Goal: Book appointment/travel/reservation

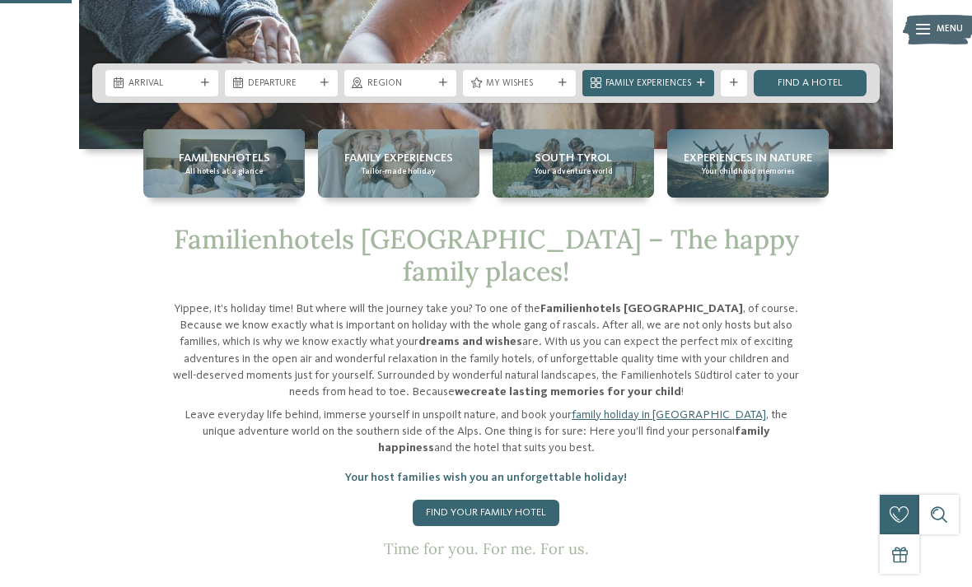
scroll to position [406, 0]
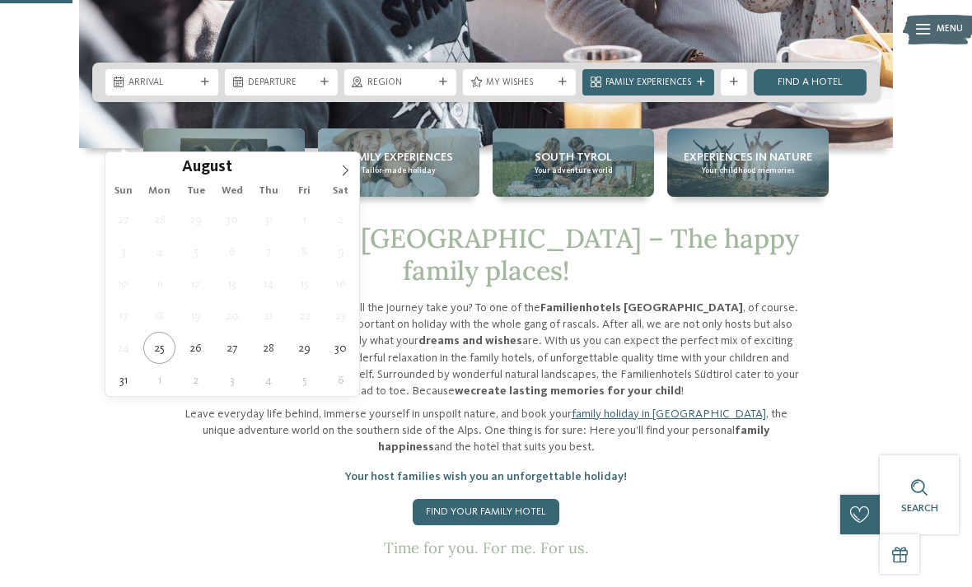
click at [341, 176] on icon at bounding box center [345, 171] width 12 height 12
click at [264, 172] on input "****" at bounding box center [272, 166] width 54 height 17
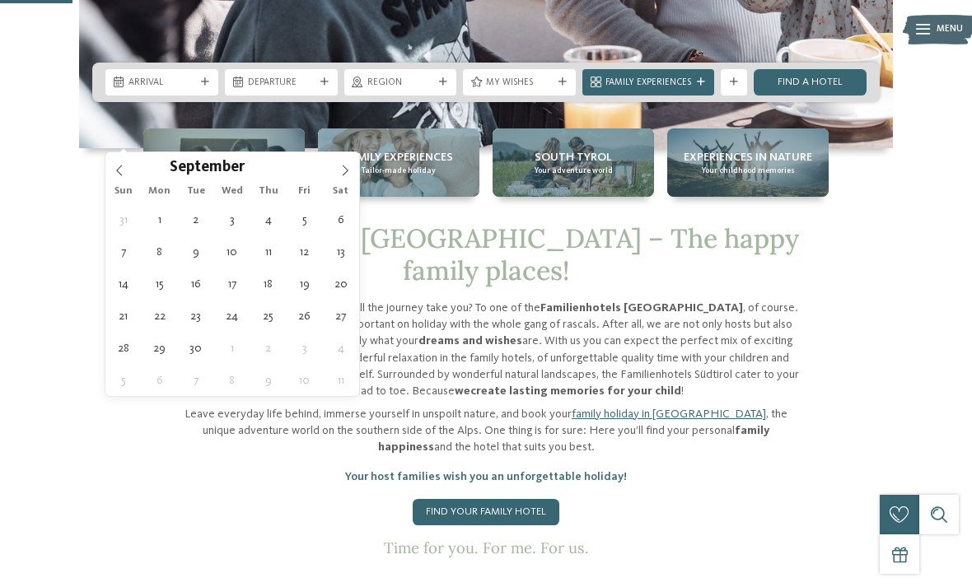
click at [298, 166] on span at bounding box center [293, 162] width 12 height 9
type input "****"
click at [228, 170] on span "September" at bounding box center [207, 169] width 75 height 16
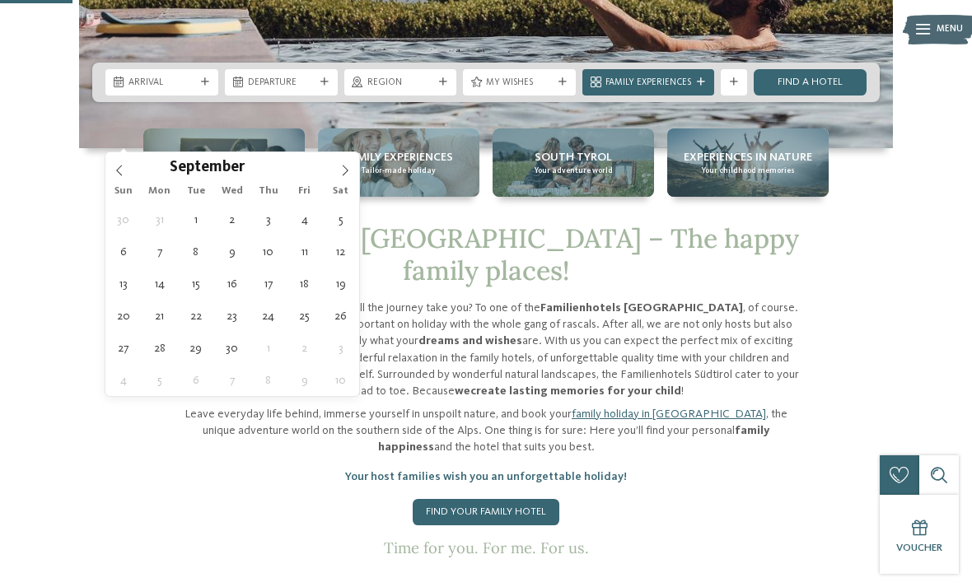
click at [130, 175] on span at bounding box center [119, 166] width 28 height 28
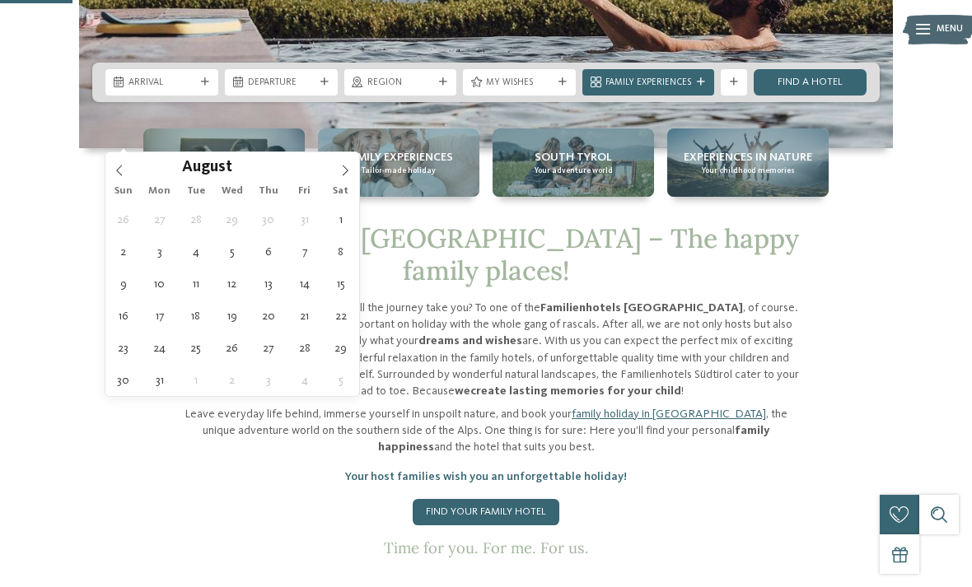
click at [119, 179] on span at bounding box center [119, 166] width 28 height 28
click at [132, 180] on span at bounding box center [119, 166] width 28 height 28
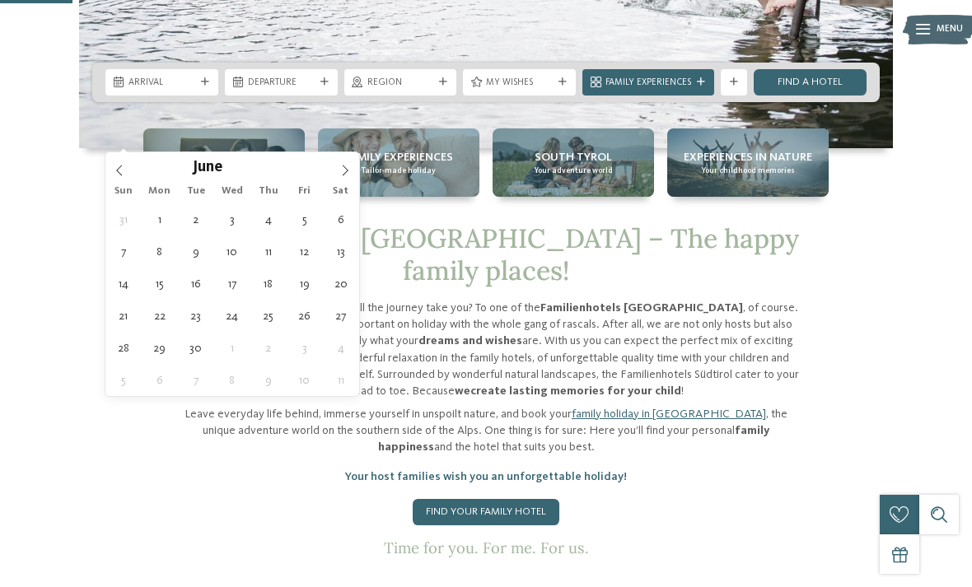
click at [131, 175] on span at bounding box center [119, 166] width 28 height 28
click at [132, 174] on span at bounding box center [119, 166] width 28 height 28
click at [133, 175] on div "April ****" at bounding box center [232, 166] width 254 height 28
click at [128, 180] on span at bounding box center [119, 166] width 28 height 28
click at [124, 178] on span at bounding box center [119, 166] width 28 height 28
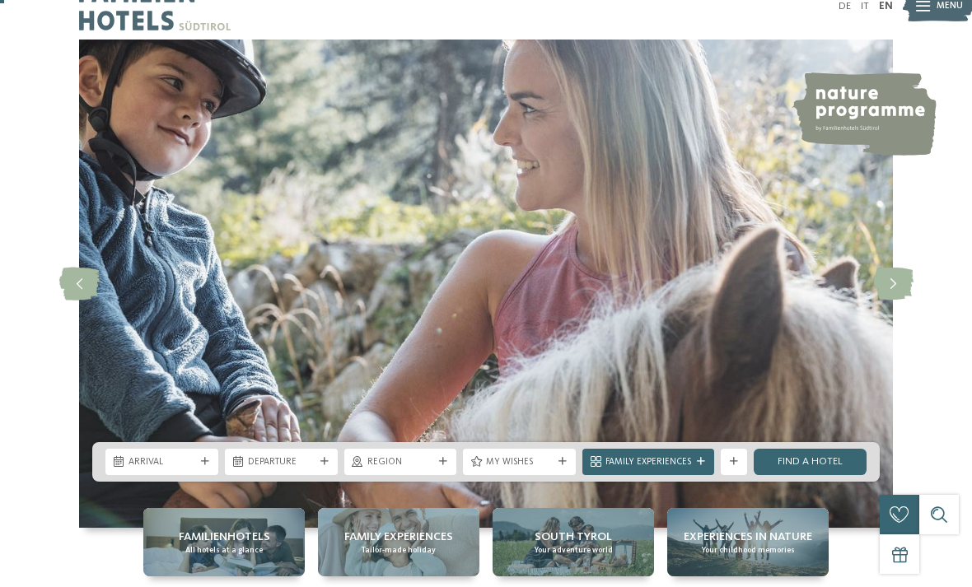
scroll to position [26, 0]
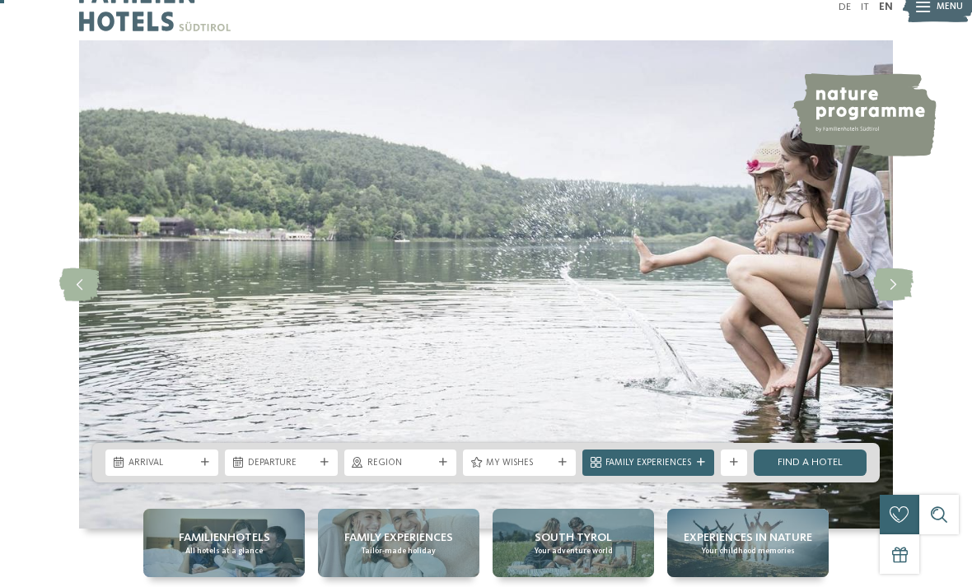
click at [169, 470] on span "Arrival" at bounding box center [161, 463] width 67 height 13
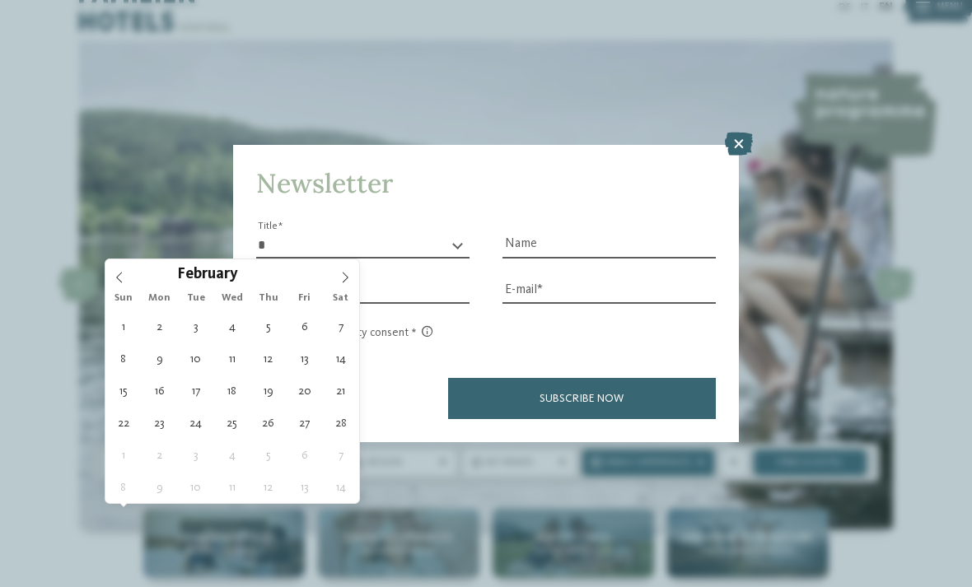
type div "14.02.2026"
type input "****"
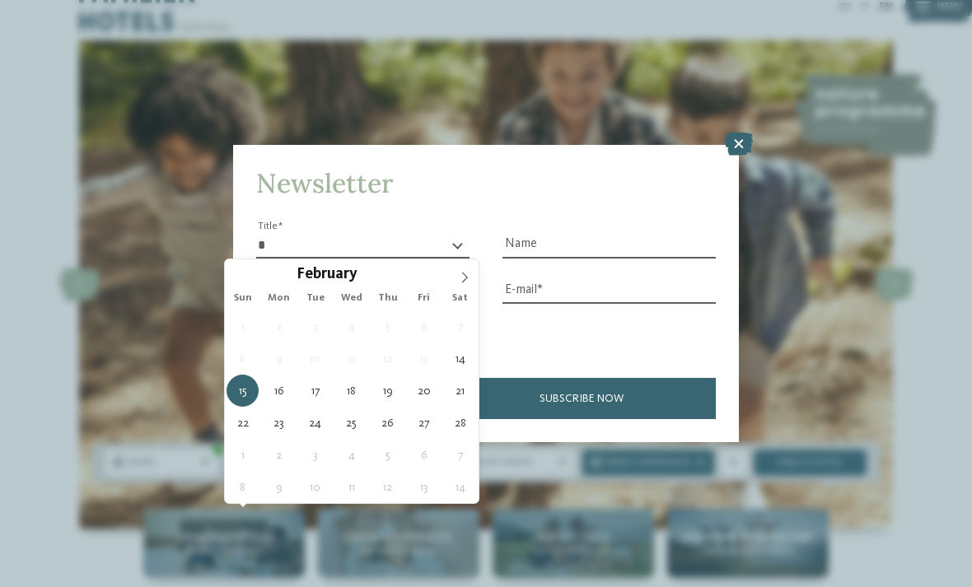
type div "21.02.2026"
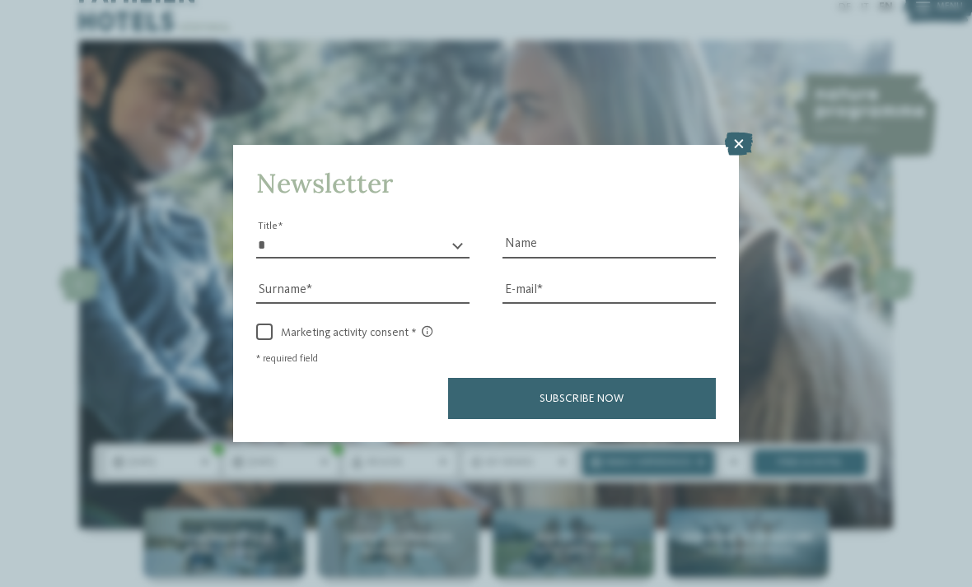
click at [741, 133] on icon at bounding box center [739, 144] width 28 height 23
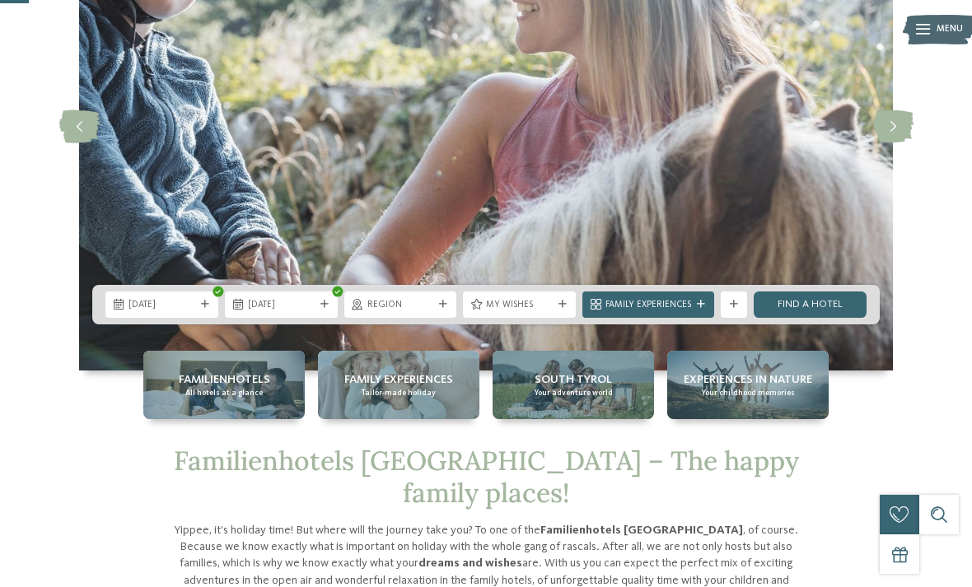
scroll to position [200, 0]
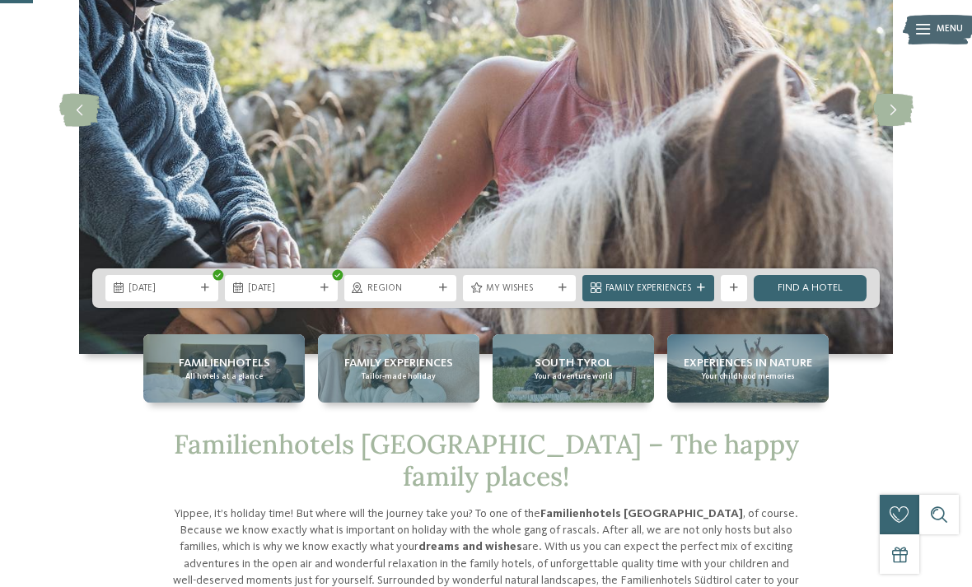
click at [414, 296] on span "Region" at bounding box center [400, 288] width 67 height 13
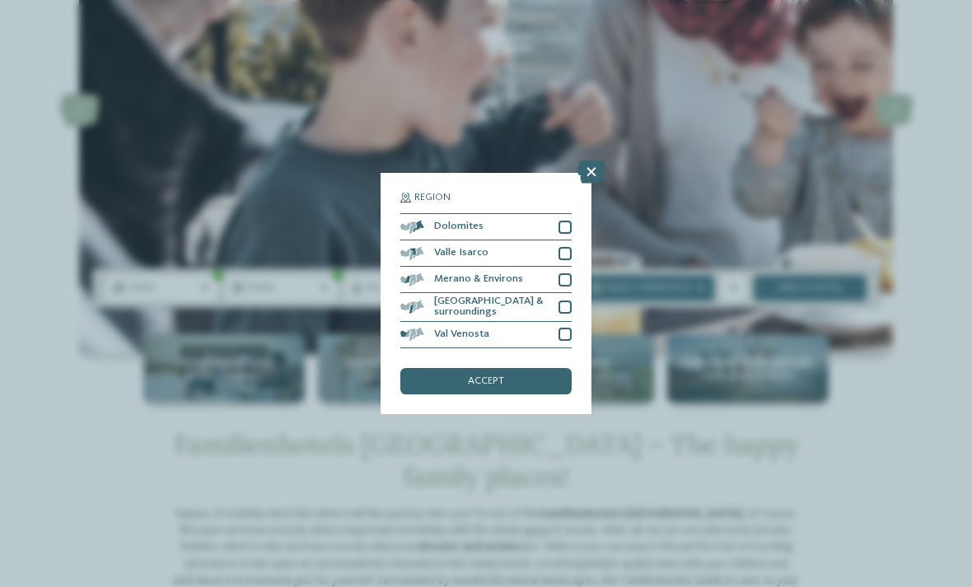
click at [569, 214] on div "Dolomites" at bounding box center [485, 227] width 171 height 26
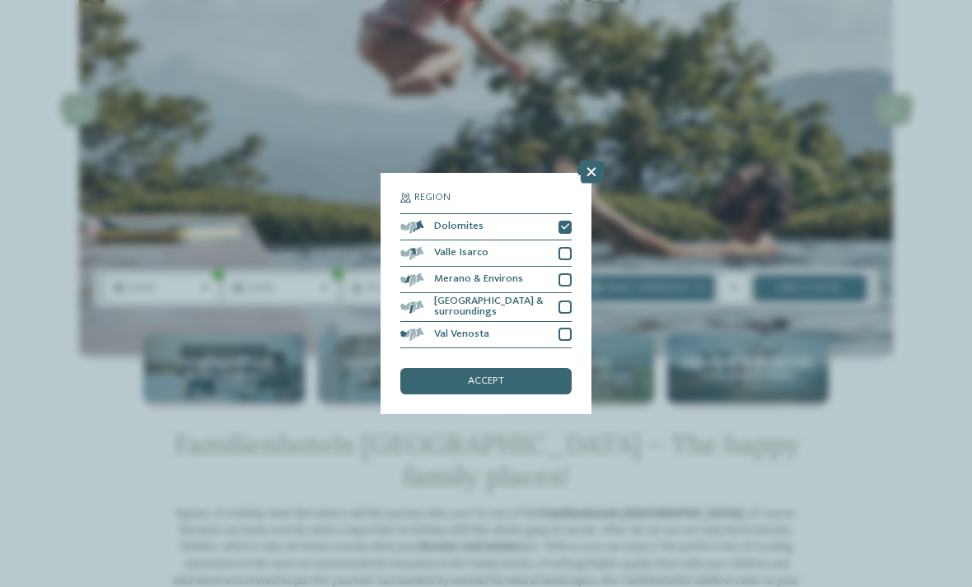
click at [565, 247] on div at bounding box center [564, 253] width 13 height 13
click at [569, 273] on div at bounding box center [564, 279] width 13 height 13
click at [569, 293] on div "[GEOGRAPHIC_DATA] & surroundings" at bounding box center [485, 307] width 171 height 29
click at [571, 328] on div at bounding box center [564, 334] width 13 height 13
click at [530, 368] on div "accept" at bounding box center [485, 381] width 171 height 26
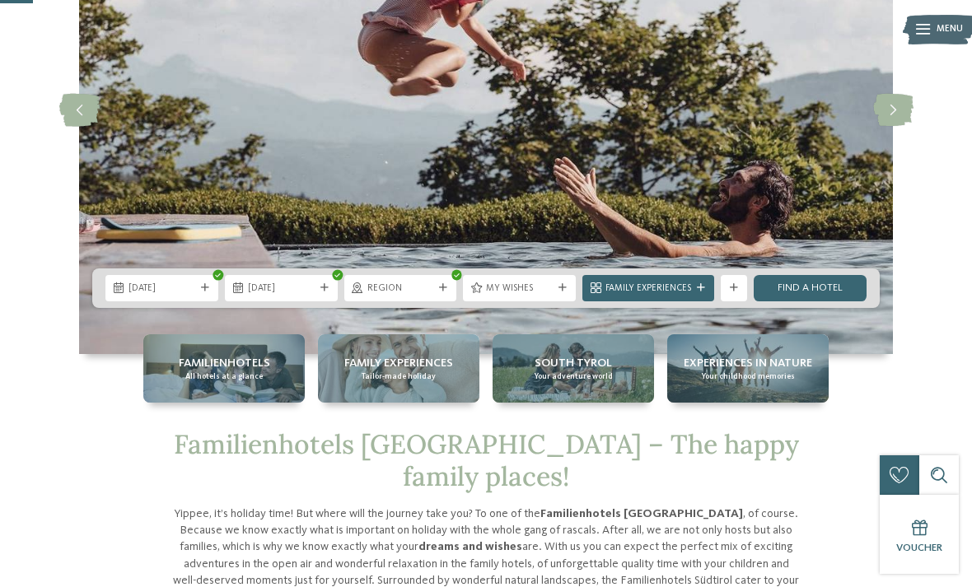
click at [430, 296] on span "Region" at bounding box center [400, 288] width 67 height 13
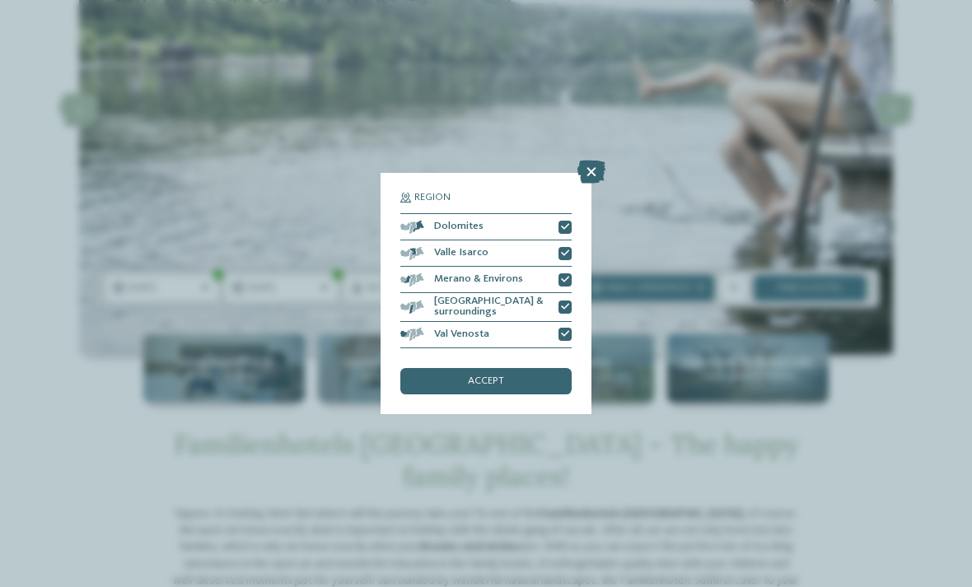
click at [520, 368] on div "accept" at bounding box center [485, 381] width 171 height 26
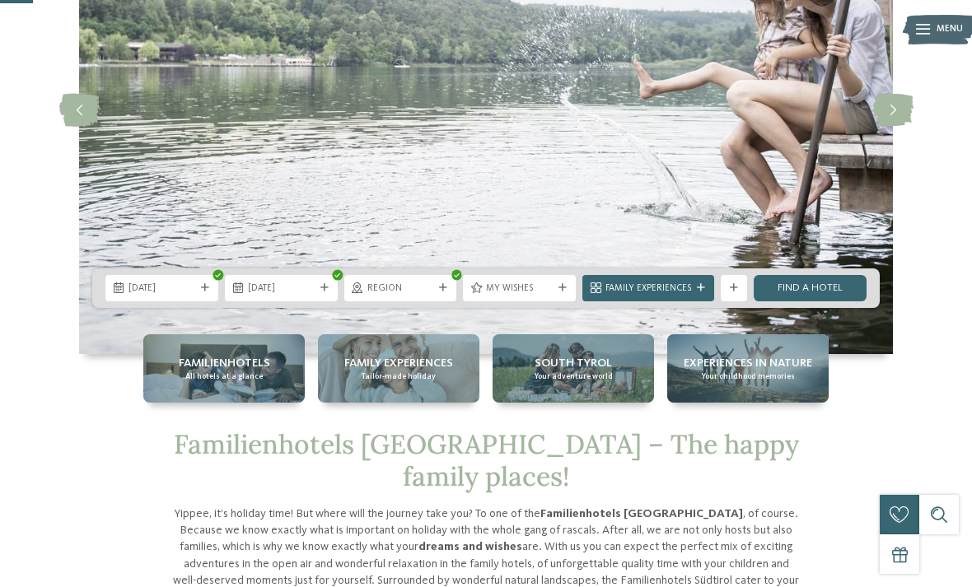
click at [547, 296] on span "My wishes" at bounding box center [519, 288] width 67 height 13
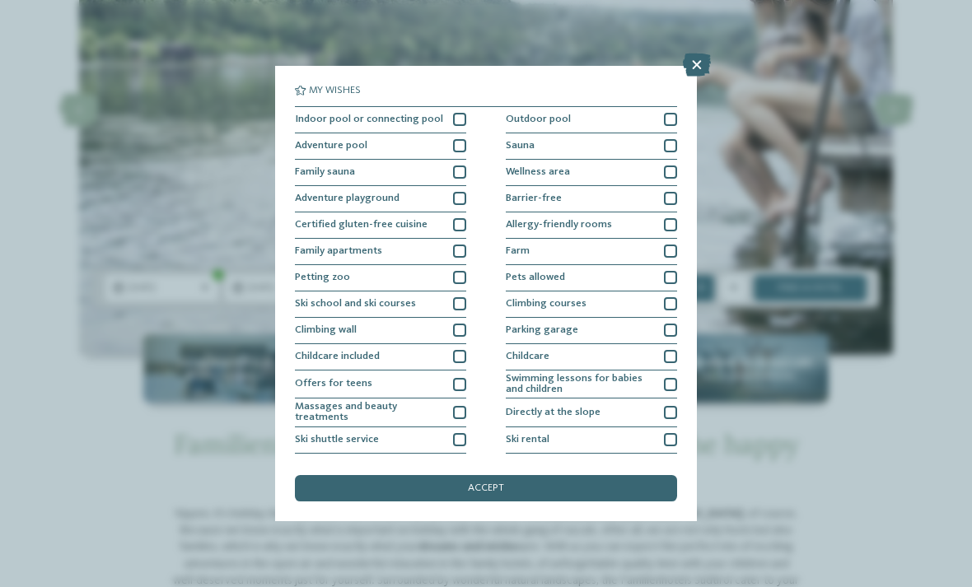
click at [450, 120] on div "Indoor pool or connecting pool" at bounding box center [380, 120] width 171 height 26
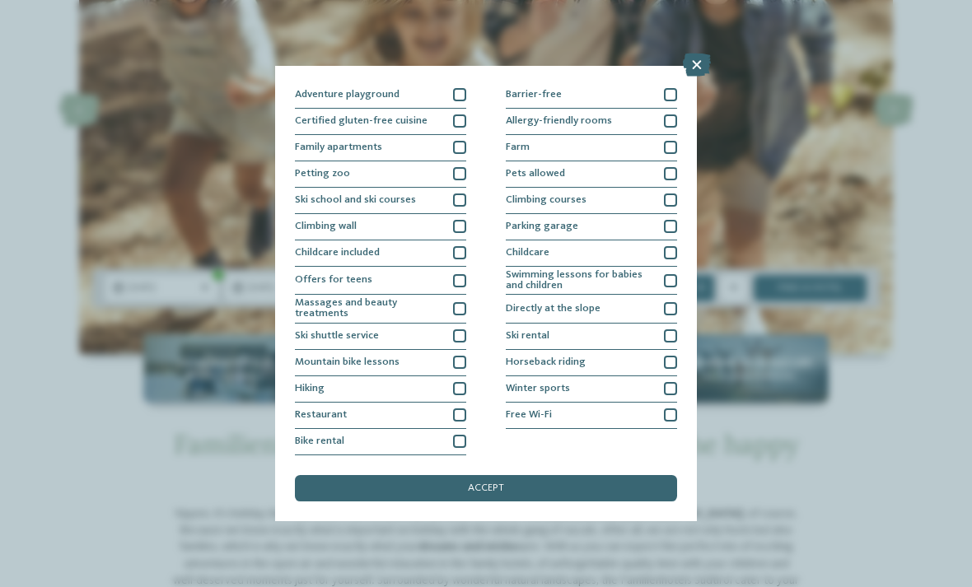
scroll to position [124, 0]
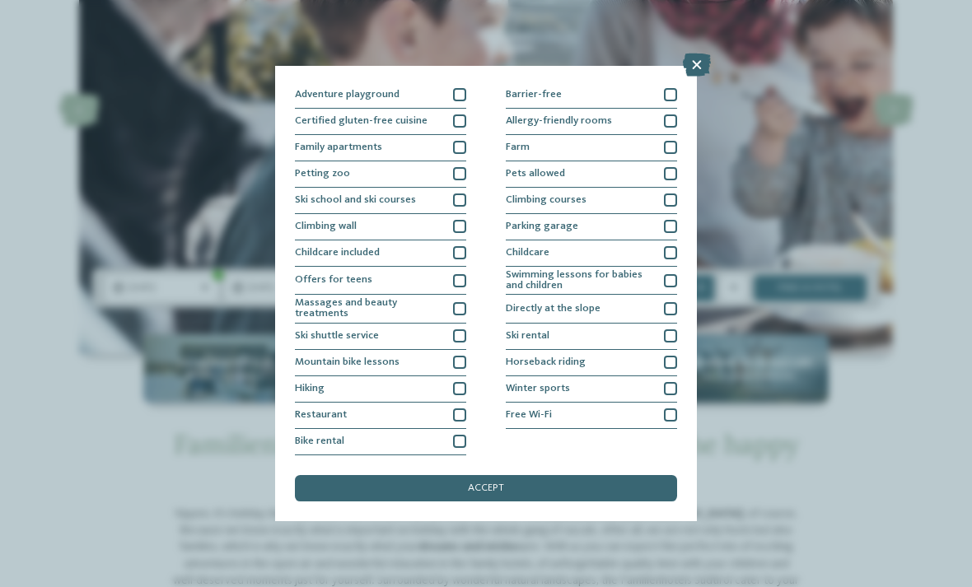
click at [669, 302] on div at bounding box center [670, 308] width 13 height 13
click at [459, 194] on div at bounding box center [459, 200] width 13 height 13
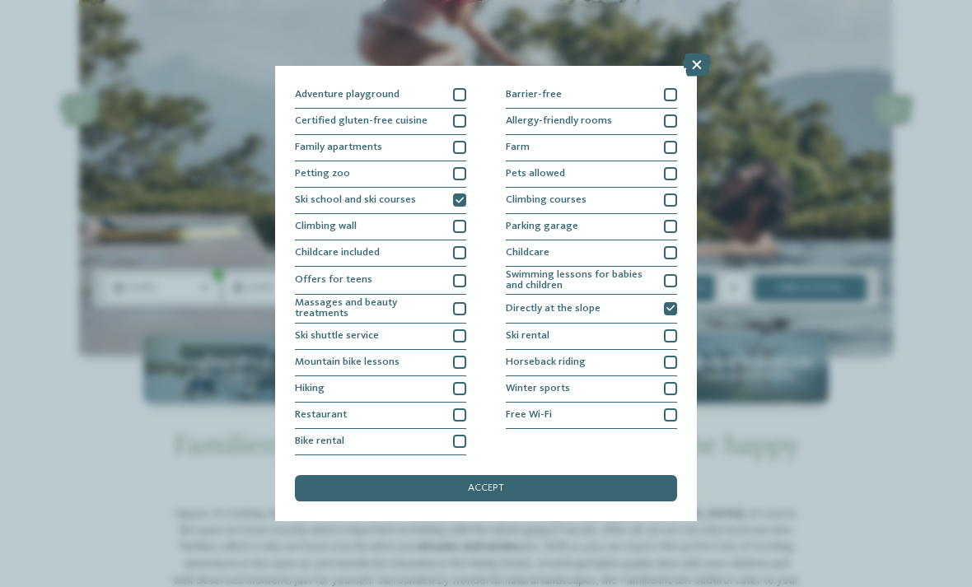
scroll to position [231, 0]
click at [514, 475] on div "accept" at bounding box center [486, 488] width 382 height 26
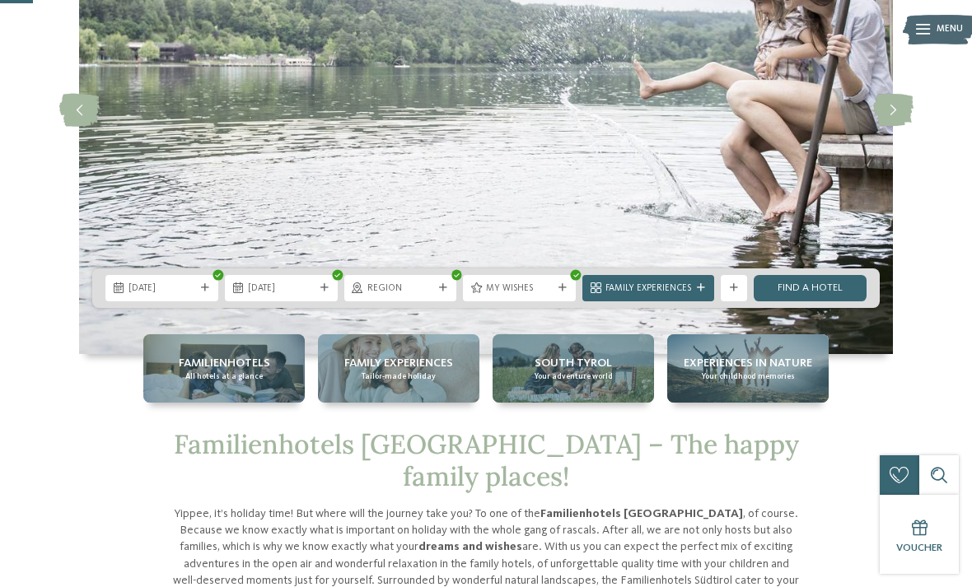
click at [669, 296] on span "Family Experiences" at bounding box center [648, 288] width 86 height 13
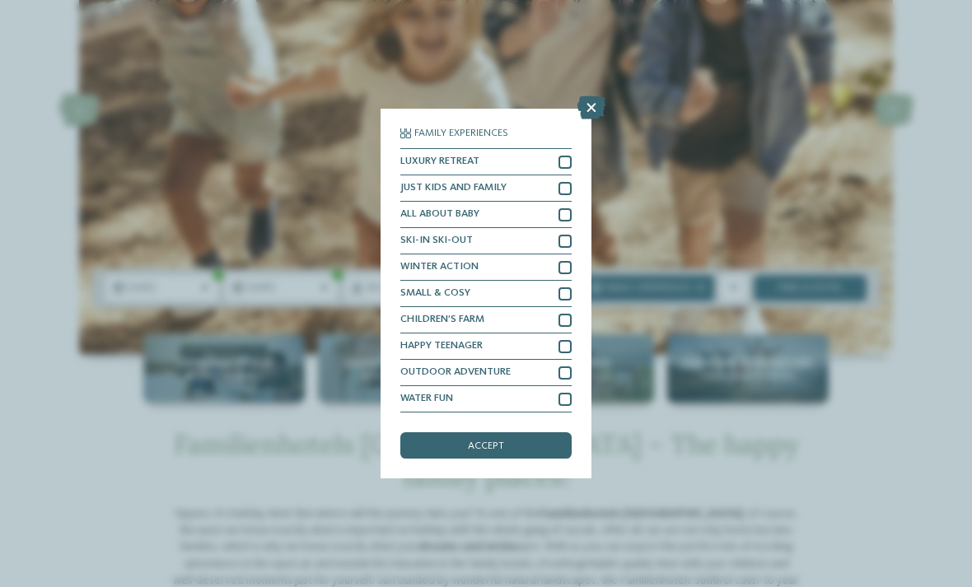
click at [559, 182] on div at bounding box center [564, 188] width 13 height 13
click at [553, 254] on div "WINTER ACTION" at bounding box center [485, 267] width 171 height 26
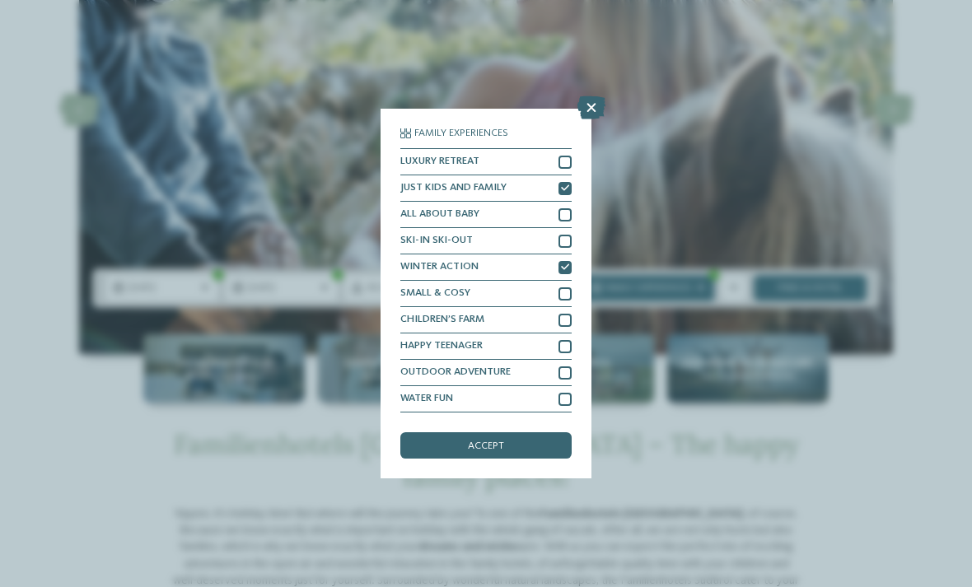
scroll to position [46, 0]
click at [563, 235] on div at bounding box center [564, 241] width 13 height 13
click at [511, 432] on div "accept" at bounding box center [485, 445] width 171 height 26
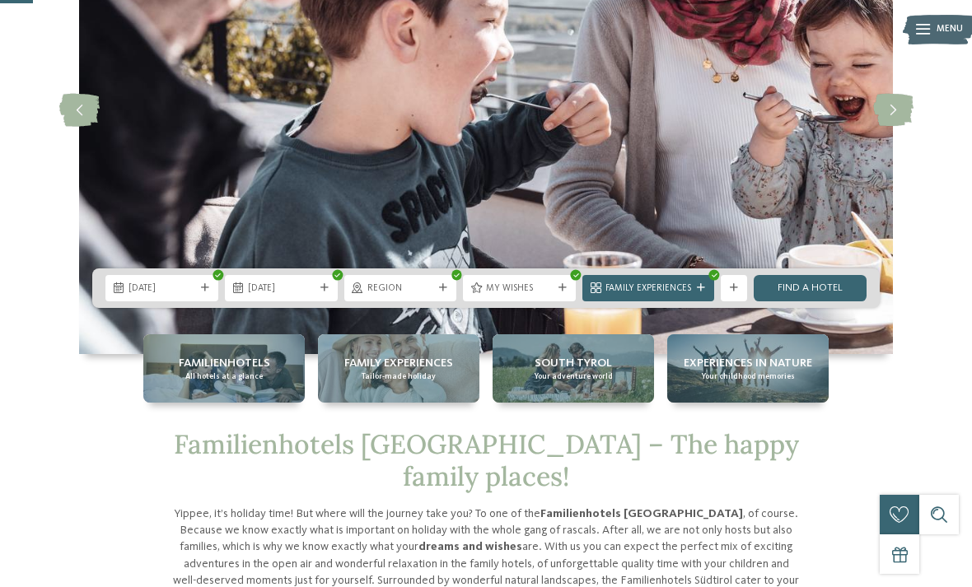
click at [824, 301] on link "Find a hotel" at bounding box center [810, 288] width 113 height 26
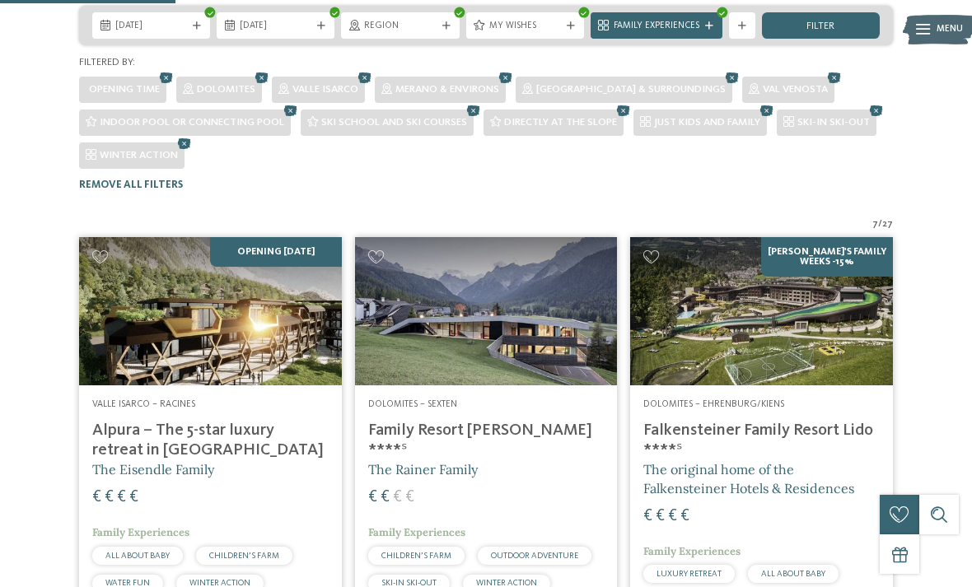
scroll to position [343, 0]
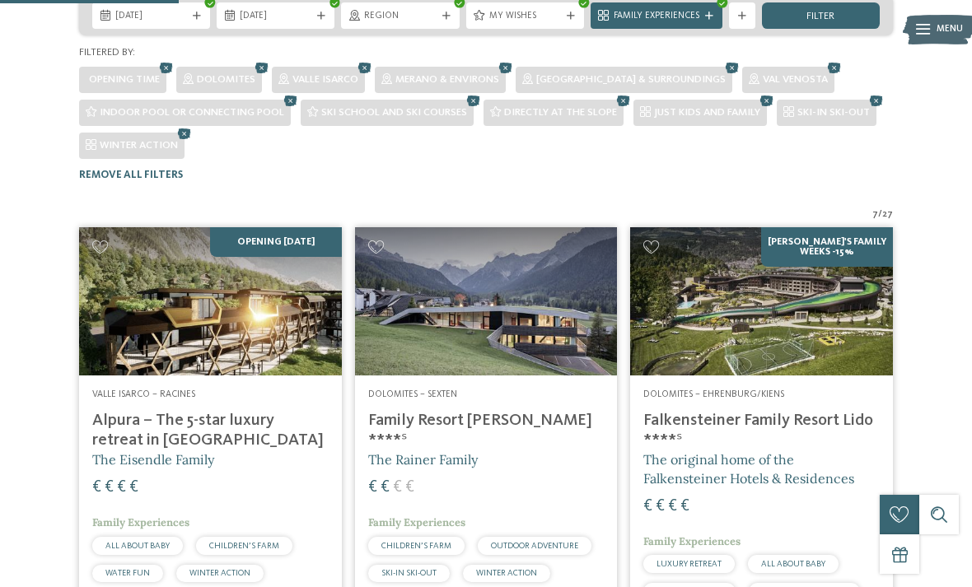
click at [532, 341] on img at bounding box center [486, 300] width 263 height 147
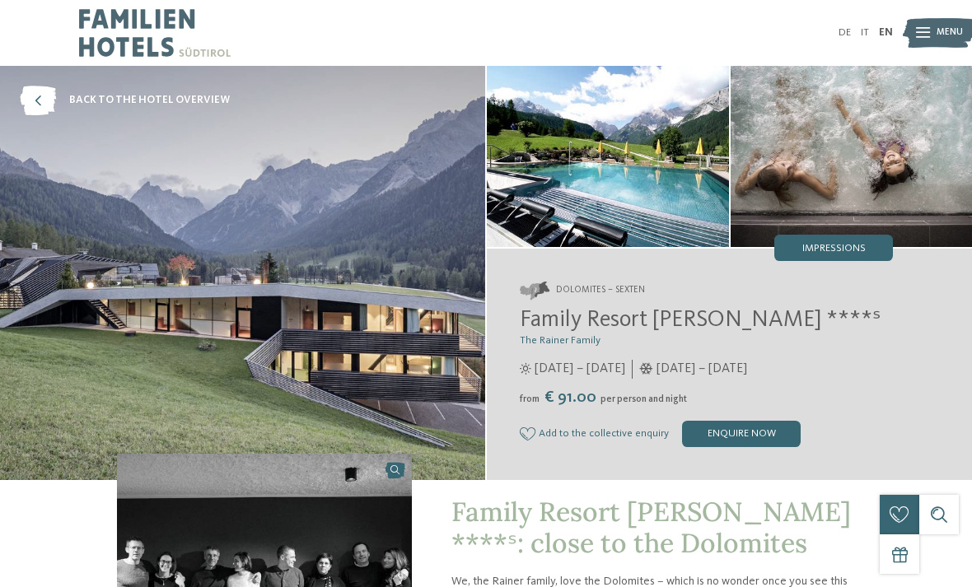
click at [155, 105] on span "back to the hotel overview" at bounding box center [149, 100] width 161 height 15
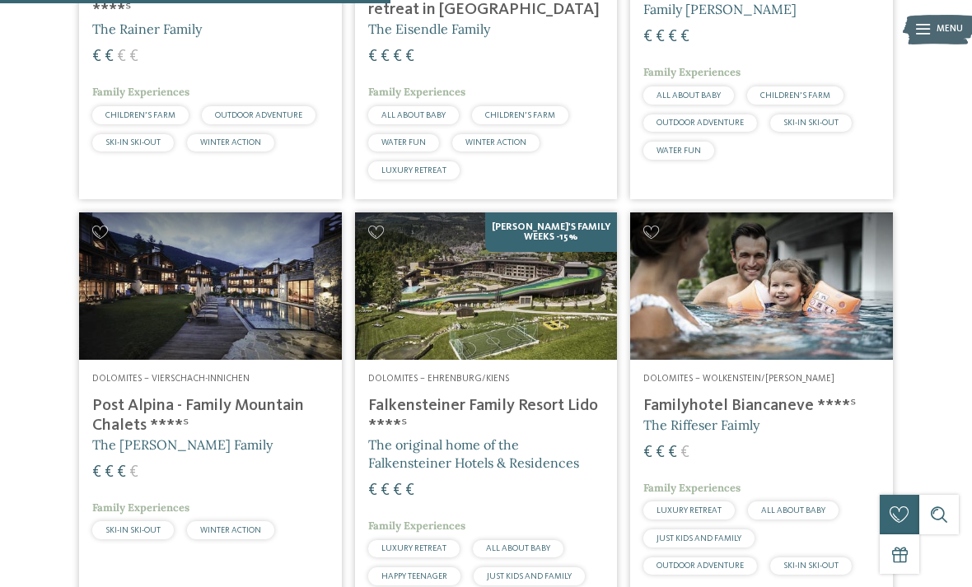
scroll to position [752, 0]
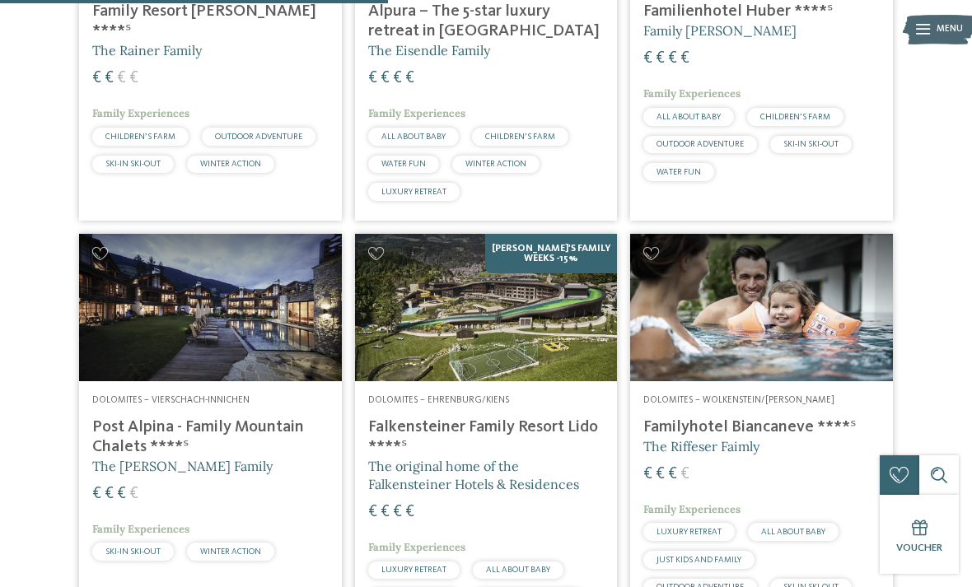
click at [272, 304] on img at bounding box center [210, 307] width 263 height 147
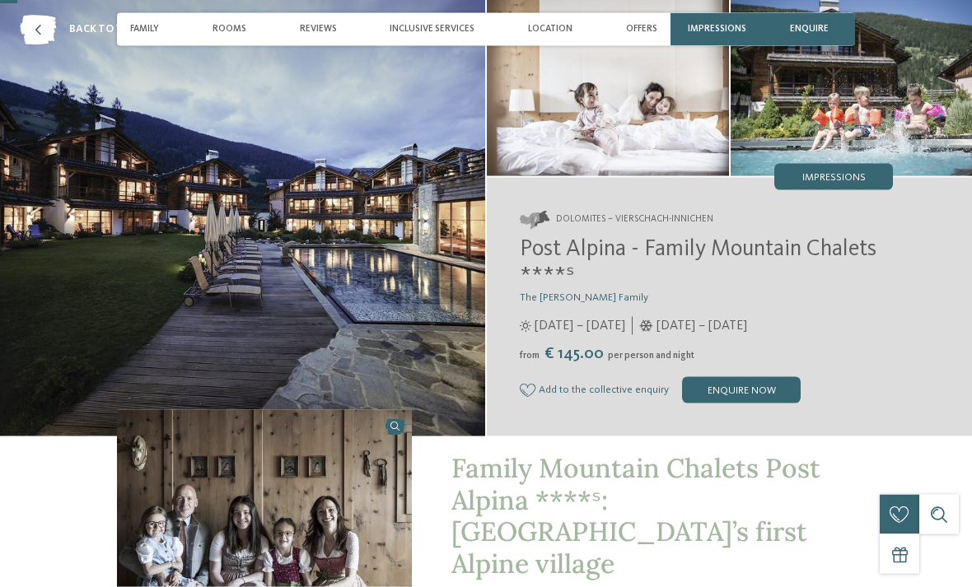
scroll to position [76, 0]
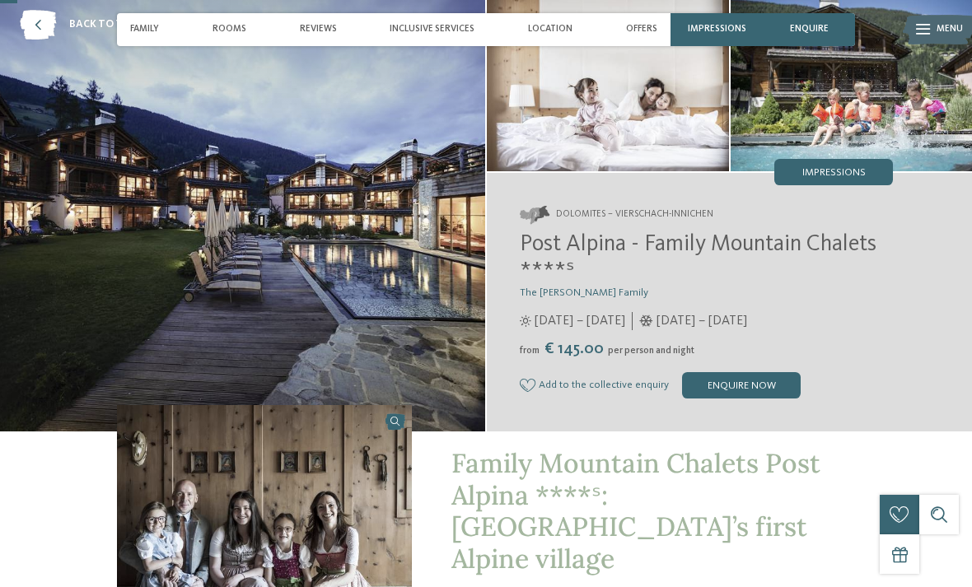
click at [404, 320] on img at bounding box center [242, 210] width 485 height 441
